Goal: Information Seeking & Learning: Learn about a topic

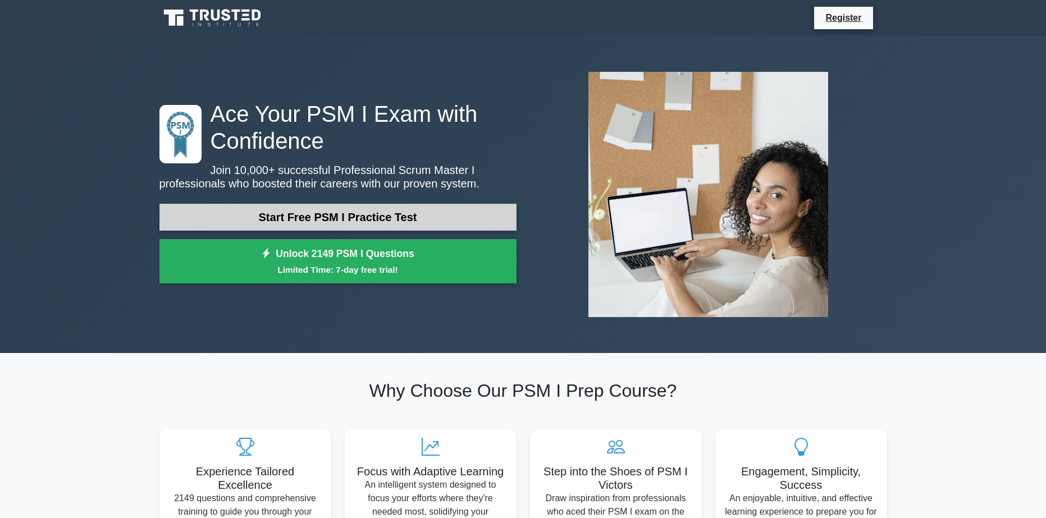
click at [328, 227] on link "Start Free PSM I Practice Test" at bounding box center [337, 217] width 357 height 27
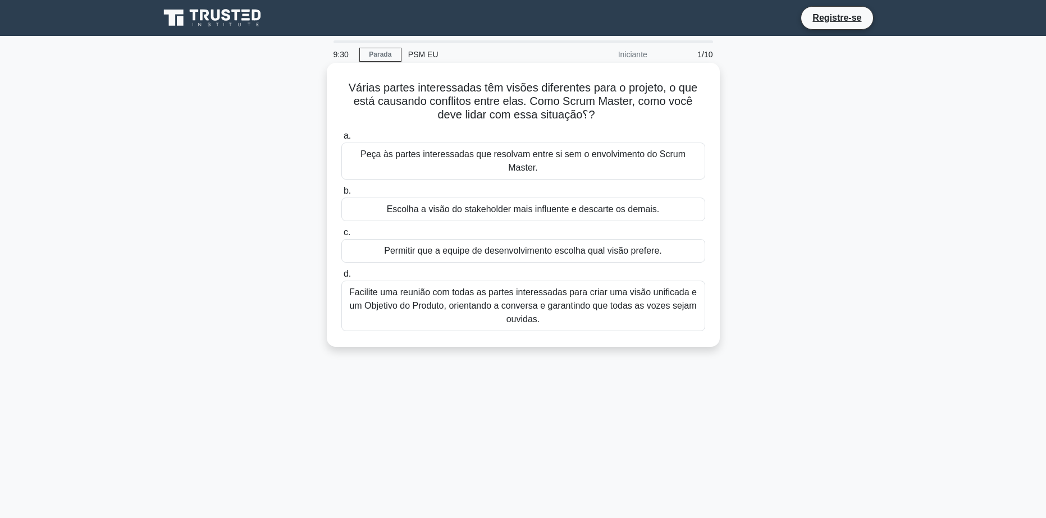
click at [461, 304] on div "Facilite uma reunião com todas as partes interessadas para criar uma visão unif…" at bounding box center [523, 306] width 364 height 51
click at [341, 278] on input "d. Facilite uma reunião com todas as partes interessadas para criar uma visão u…" at bounding box center [341, 274] width 0 height 7
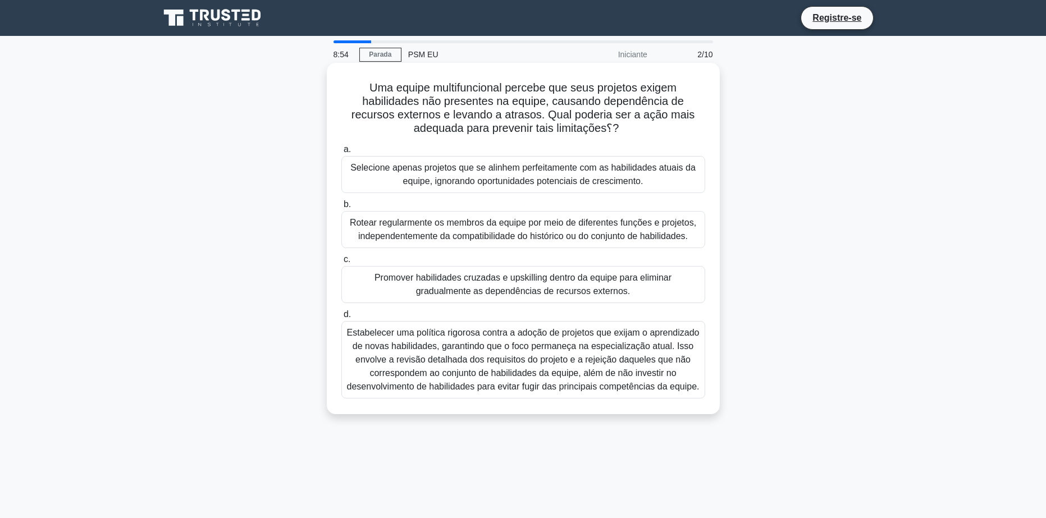
click at [385, 278] on div "Promover habilidades cruzadas e upskilling dentro da equipe para eliminar gradu…" at bounding box center [523, 284] width 364 height 37
click at [341, 263] on input "c. Promover habilidades cruzadas e upskilling dentro da equipe para eliminar gr…" at bounding box center [341, 259] width 0 height 7
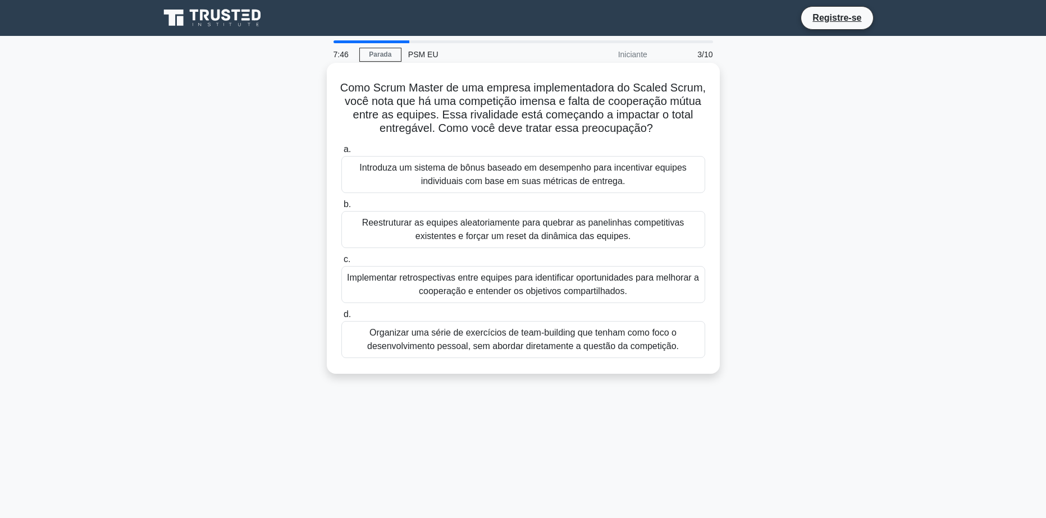
click at [424, 344] on div "Organizar uma série de exercícios de team-building que tenham como foco o desen…" at bounding box center [523, 339] width 364 height 37
click at [341, 318] on input "d. Organizar uma série de exercícios de team-building que tenham como foco o de…" at bounding box center [341, 314] width 0 height 7
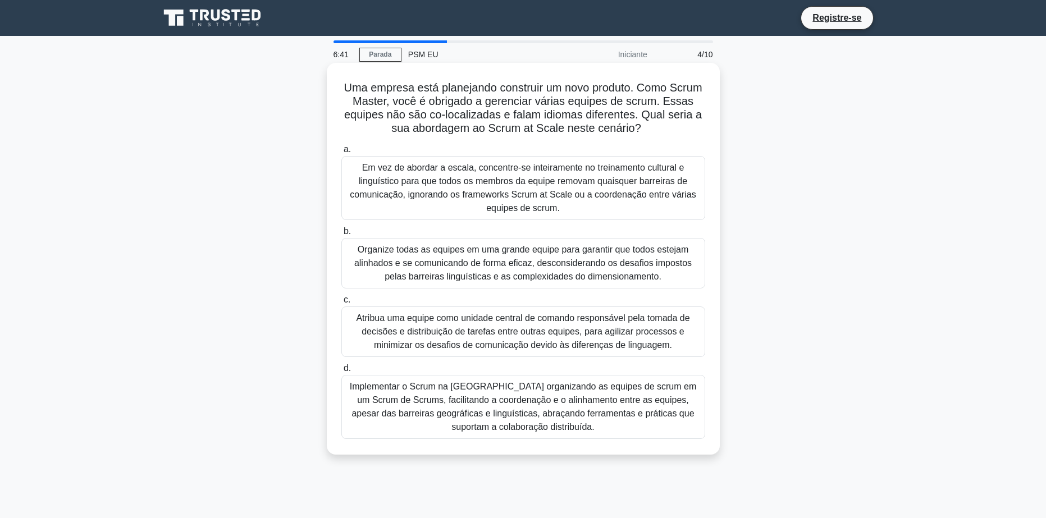
click at [457, 342] on div "Atribua uma equipe como unidade central de comando responsável pela tomada de d…" at bounding box center [523, 331] width 364 height 51
click at [341, 304] on input "c. Atribua uma equipe como unidade central de comando responsável pela tomada d…" at bounding box center [341, 299] width 0 height 7
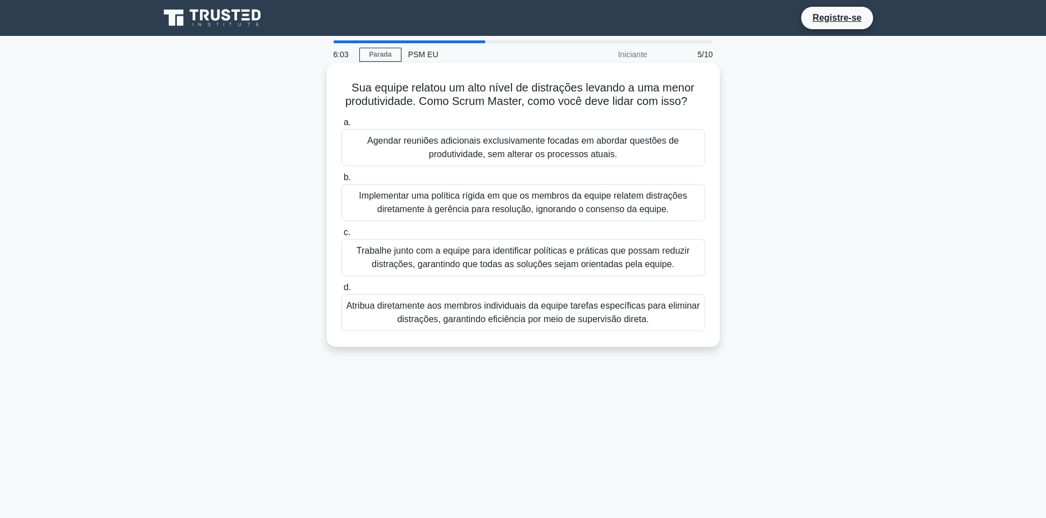
click at [490, 260] on div "Trabalhe junto com a equipe para identificar políticas e práticas que possam re…" at bounding box center [523, 257] width 364 height 37
click at [341, 236] on input "c. Trabalhe junto com a equipe para identificar políticas e práticas que possam…" at bounding box center [341, 232] width 0 height 7
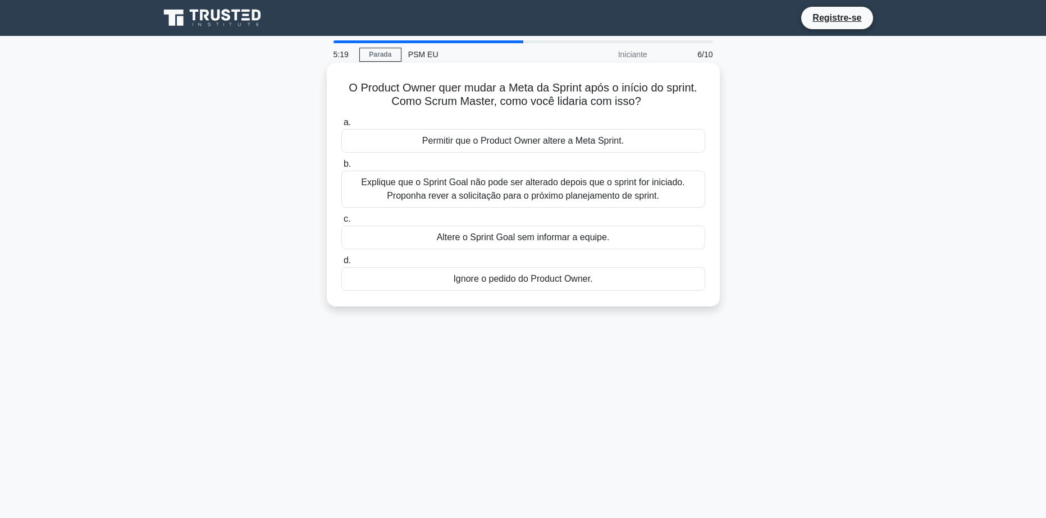
click at [495, 186] on div "Explique que o Sprint Goal não pode ser alterado depois que o sprint for inicia…" at bounding box center [523, 189] width 364 height 37
click at [341, 168] on input "b. Explique que o Sprint Goal não pode ser alterado depois que o sprint for ini…" at bounding box center [341, 164] width 0 height 7
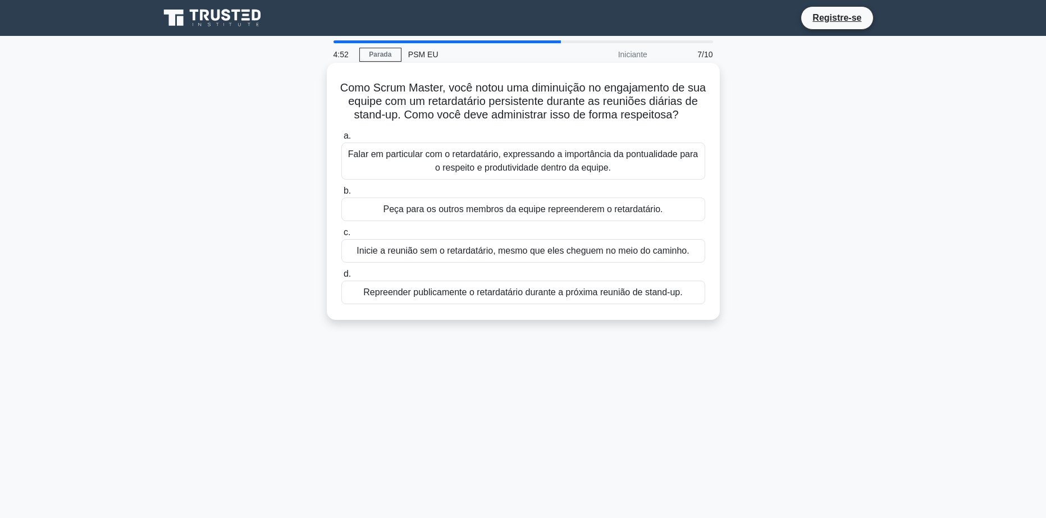
click at [450, 155] on div "Falar em particular com o retardatário, expressando a importância da pontualida…" at bounding box center [523, 161] width 364 height 37
click at [341, 140] on input "a. Falar em particular com o retardatário, expressando a importância da pontual…" at bounding box center [341, 135] width 0 height 7
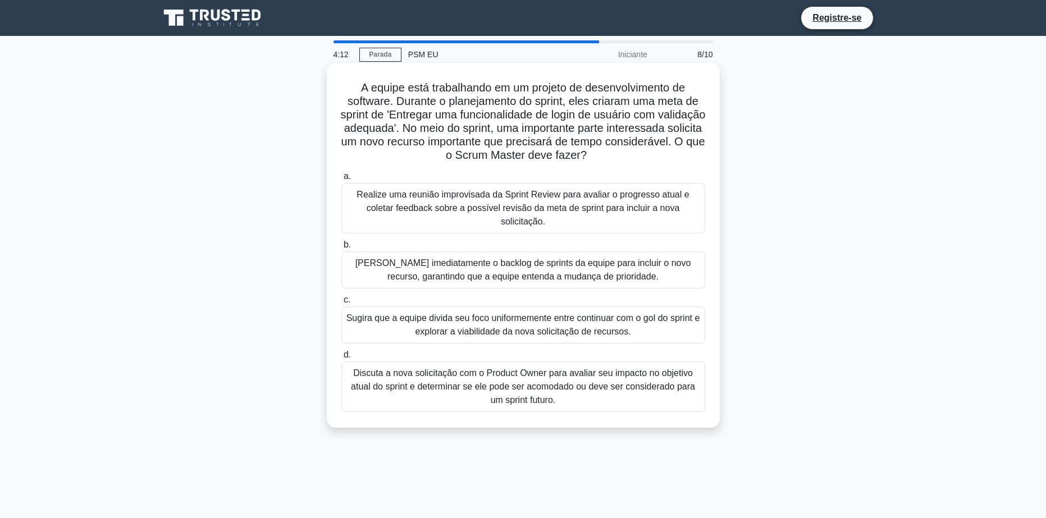
click at [631, 388] on div "Discuta a nova solicitação com o Product Owner para avaliar seu impacto no obje…" at bounding box center [523, 386] width 364 height 51
click at [341, 359] on input "d. Discuta a nova solicitação com o Product Owner para avaliar seu impacto no o…" at bounding box center [341, 354] width 0 height 7
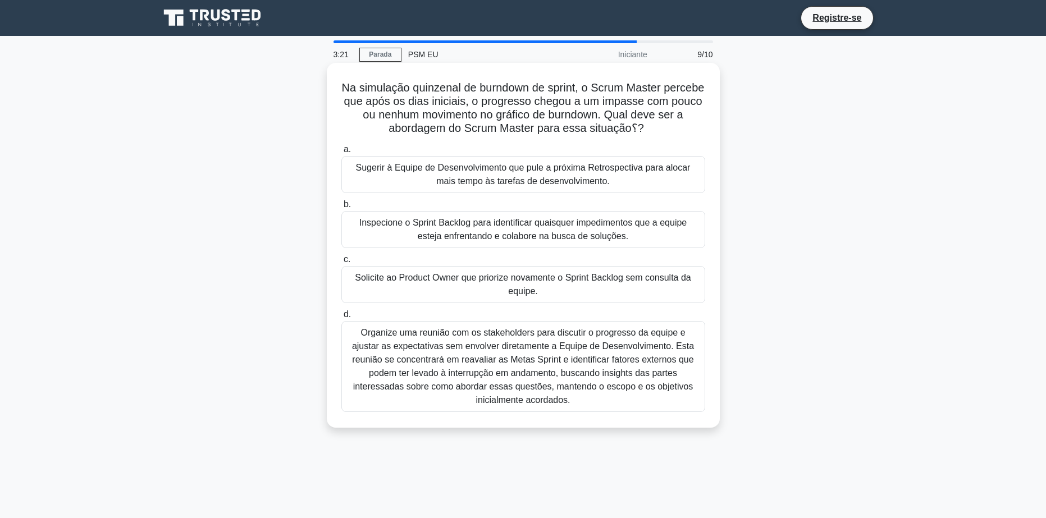
click at [507, 357] on div "Organize uma reunião com os stakeholders para discutir o progresso da equipe e …" at bounding box center [523, 366] width 364 height 91
click at [341, 318] on input "d. Organize uma reunião com os stakeholders para discutir o progresso da equipe…" at bounding box center [341, 314] width 0 height 7
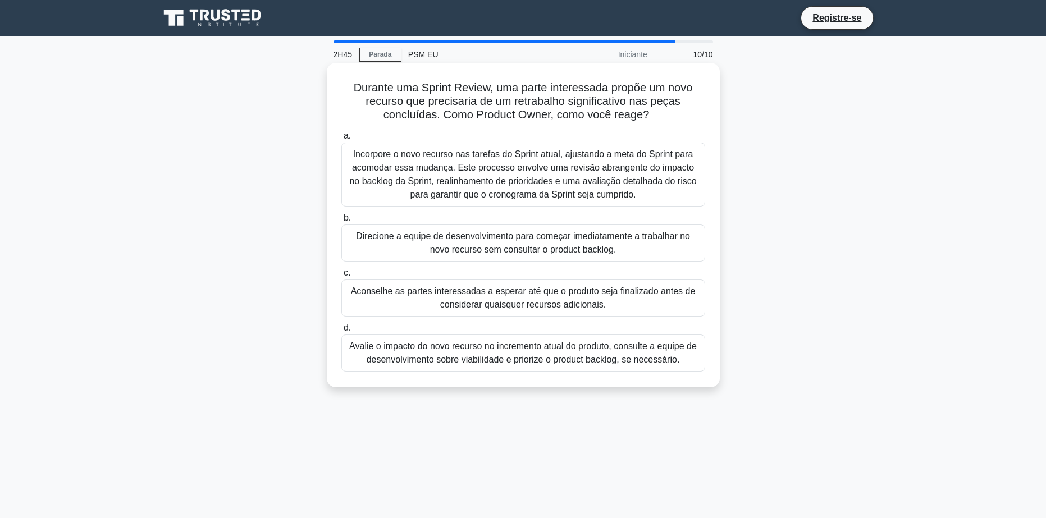
click at [638, 357] on div "Avalie o impacto do novo recurso no incremento atual do produto, consulte a equ…" at bounding box center [523, 353] width 364 height 37
click at [341, 332] on input "d. Avalie o impacto do novo recurso no incremento atual do produto, consulte a …" at bounding box center [341, 327] width 0 height 7
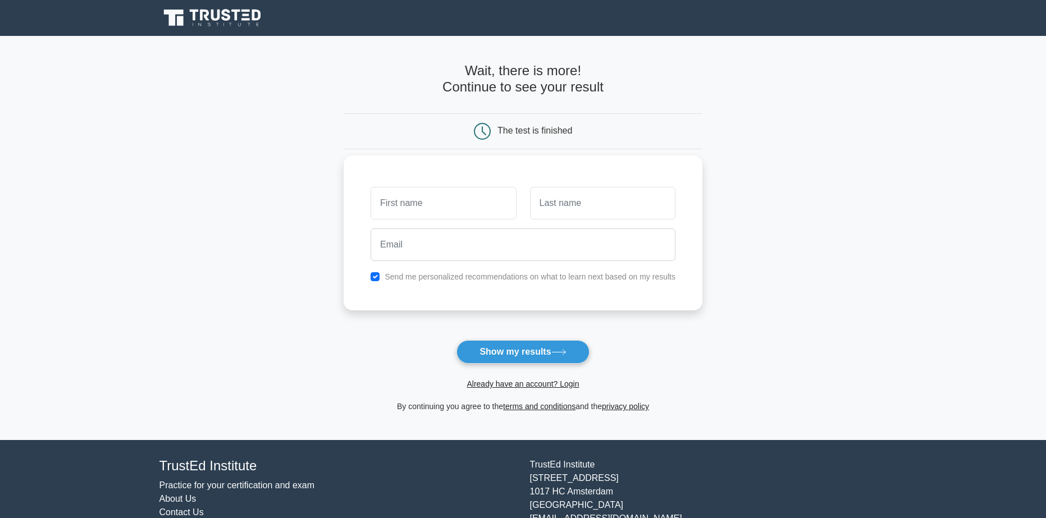
click at [500, 276] on label "Send me personalized recommendations on what to learn next based on my results" at bounding box center [530, 276] width 291 height 9
click at [472, 194] on input "text" at bounding box center [442, 203] width 145 height 33
type input "Vini"
click at [591, 214] on input "text" at bounding box center [602, 203] width 145 height 33
type input "Vini"
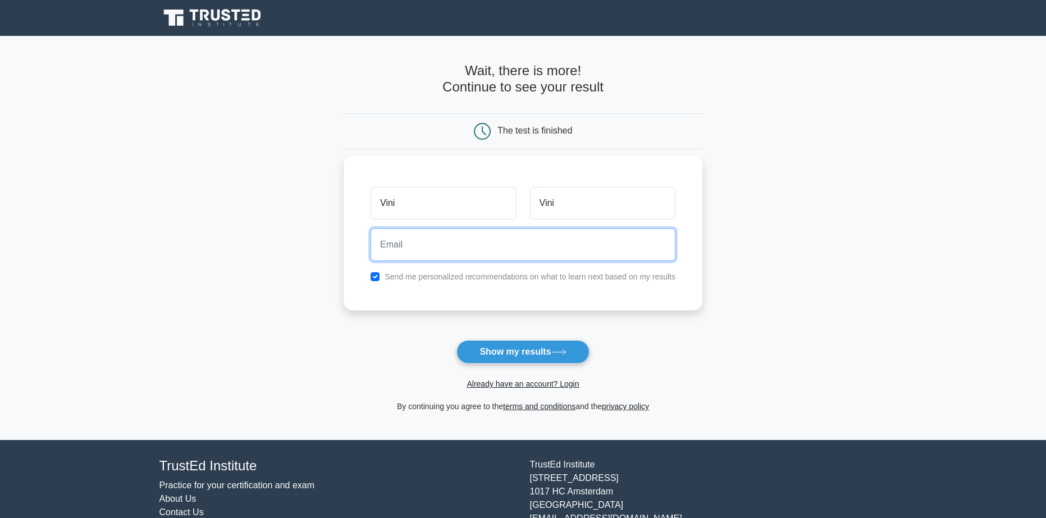
click at [576, 248] on input "email" at bounding box center [522, 244] width 305 height 33
type input "pinguimdecalca@gmail.com"
click at [399, 279] on label "Send me personalized recommendations on what to learn next based on my results" at bounding box center [530, 276] width 291 height 9
click at [378, 275] on input "checkbox" at bounding box center [374, 276] width 9 height 9
checkbox input "false"
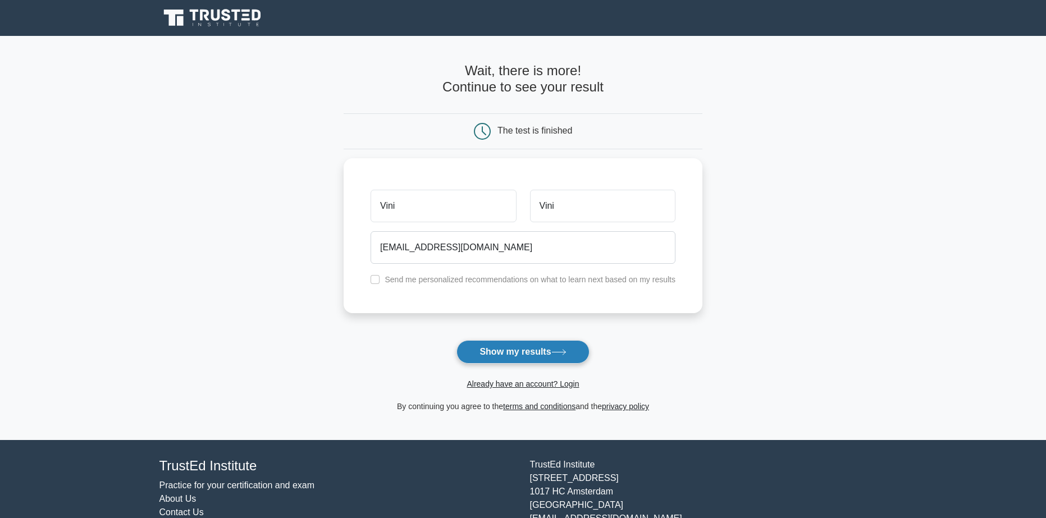
click at [529, 361] on button "Show my results" at bounding box center [522, 352] width 132 height 24
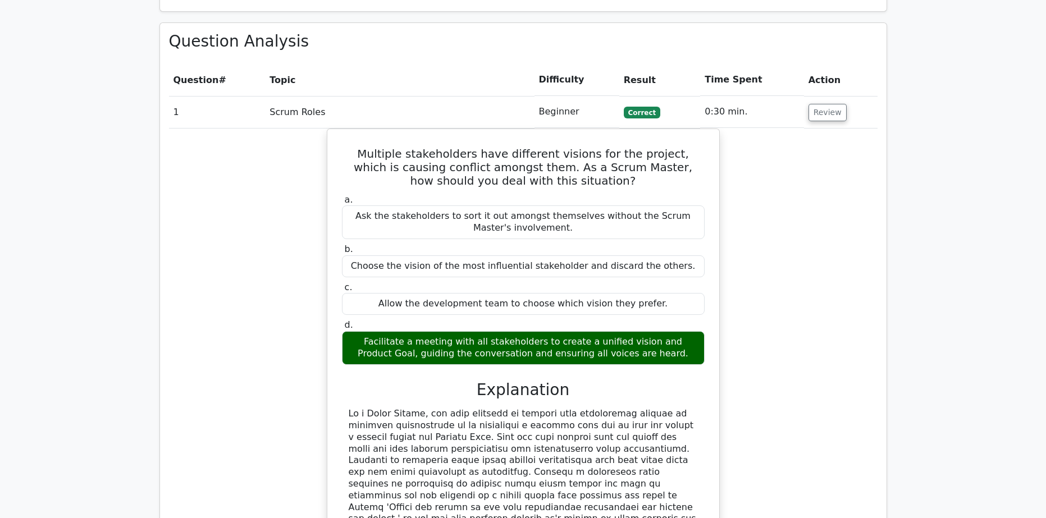
scroll to position [1235, 0]
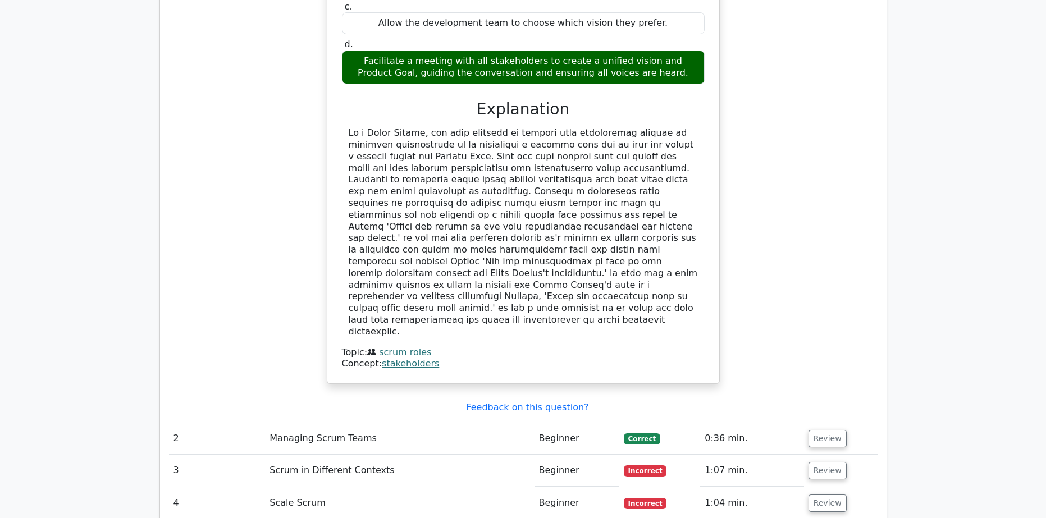
click at [557, 455] on td "Beginner" at bounding box center [576, 471] width 85 height 32
click at [329, 455] on td "Scrum in Different Contexts" at bounding box center [399, 471] width 269 height 32
click at [817, 462] on button "Review" at bounding box center [827, 470] width 38 height 17
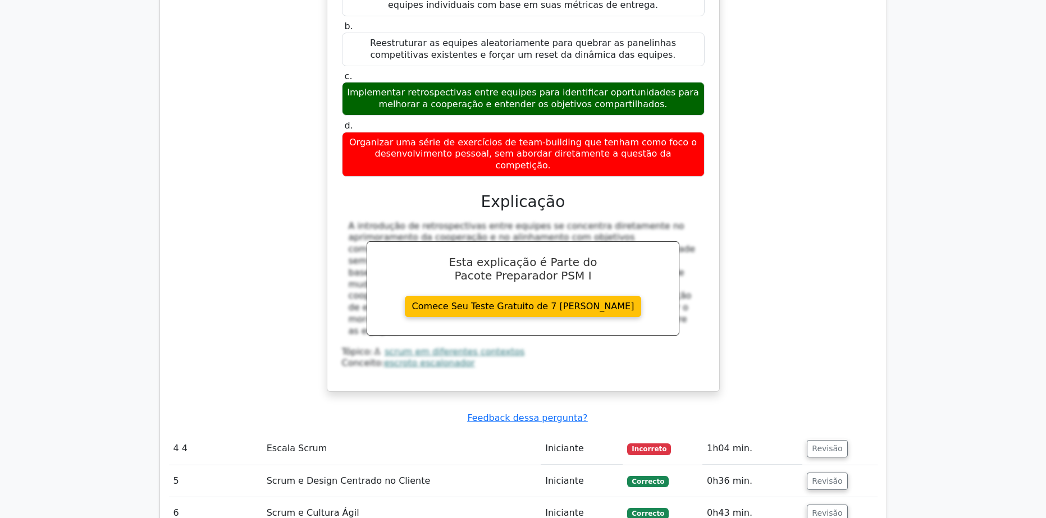
scroll to position [1965, 0]
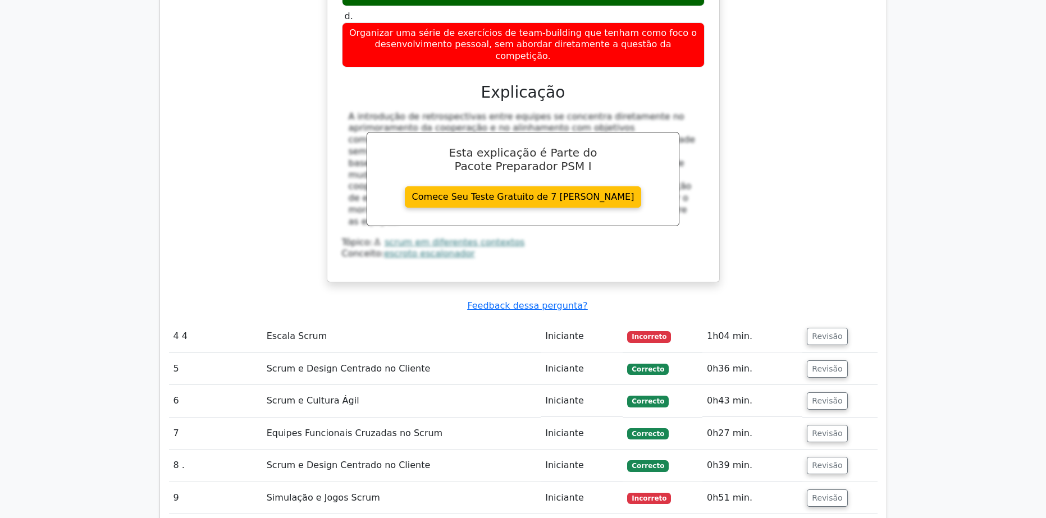
click at [297, 321] on td "Escala Scrum" at bounding box center [401, 337] width 279 height 32
click at [820, 328] on button "Revisão" at bounding box center [827, 336] width 40 height 17
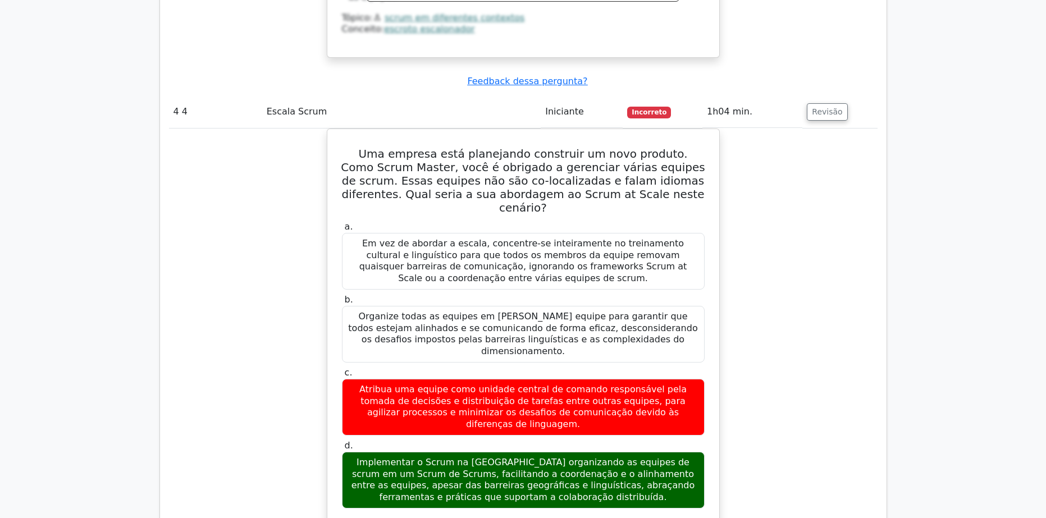
scroll to position [2526, 0]
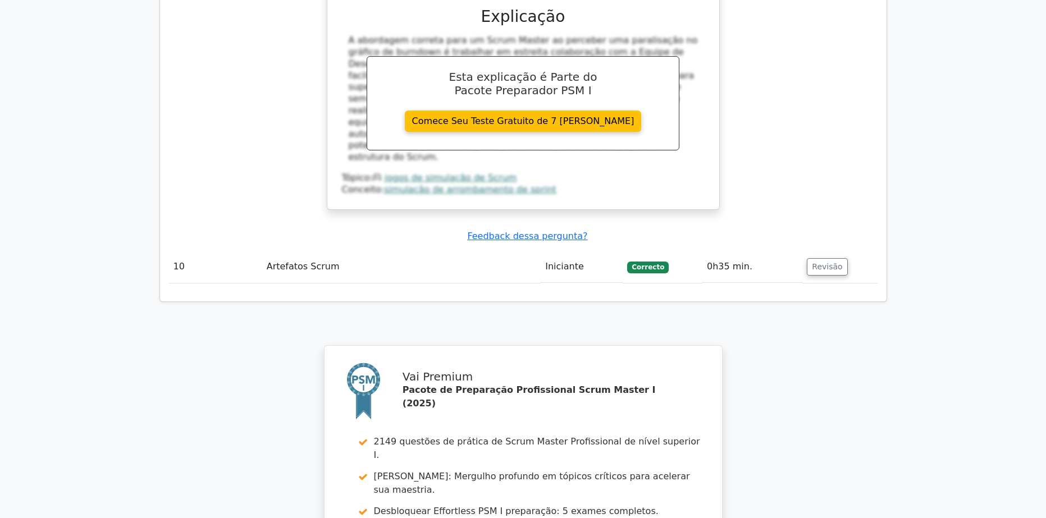
scroll to position [0, 0]
